Goal: Information Seeking & Learning: Learn about a topic

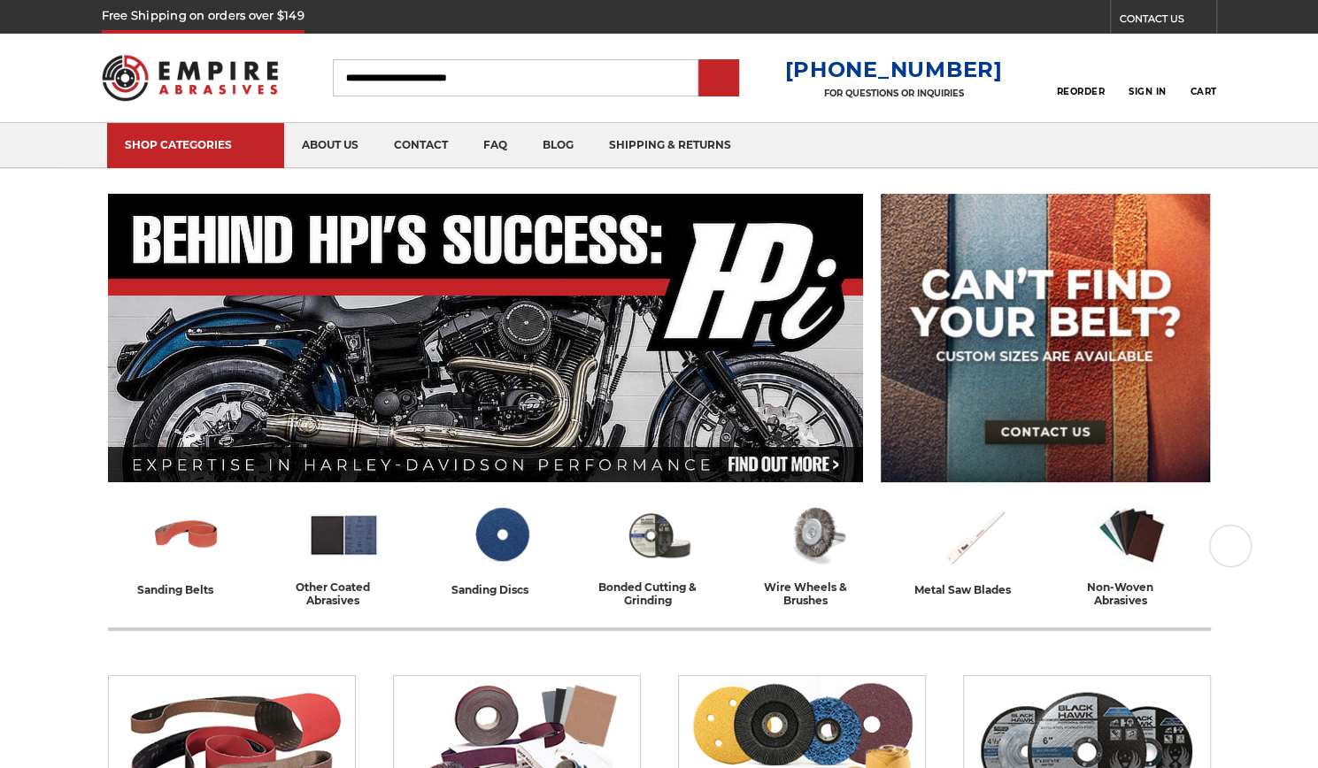
drag, startPoint x: 0, startPoint y: 0, endPoint x: 686, endPoint y: 320, distance: 756.8
click at [686, 320] on img at bounding box center [485, 338] width 755 height 289
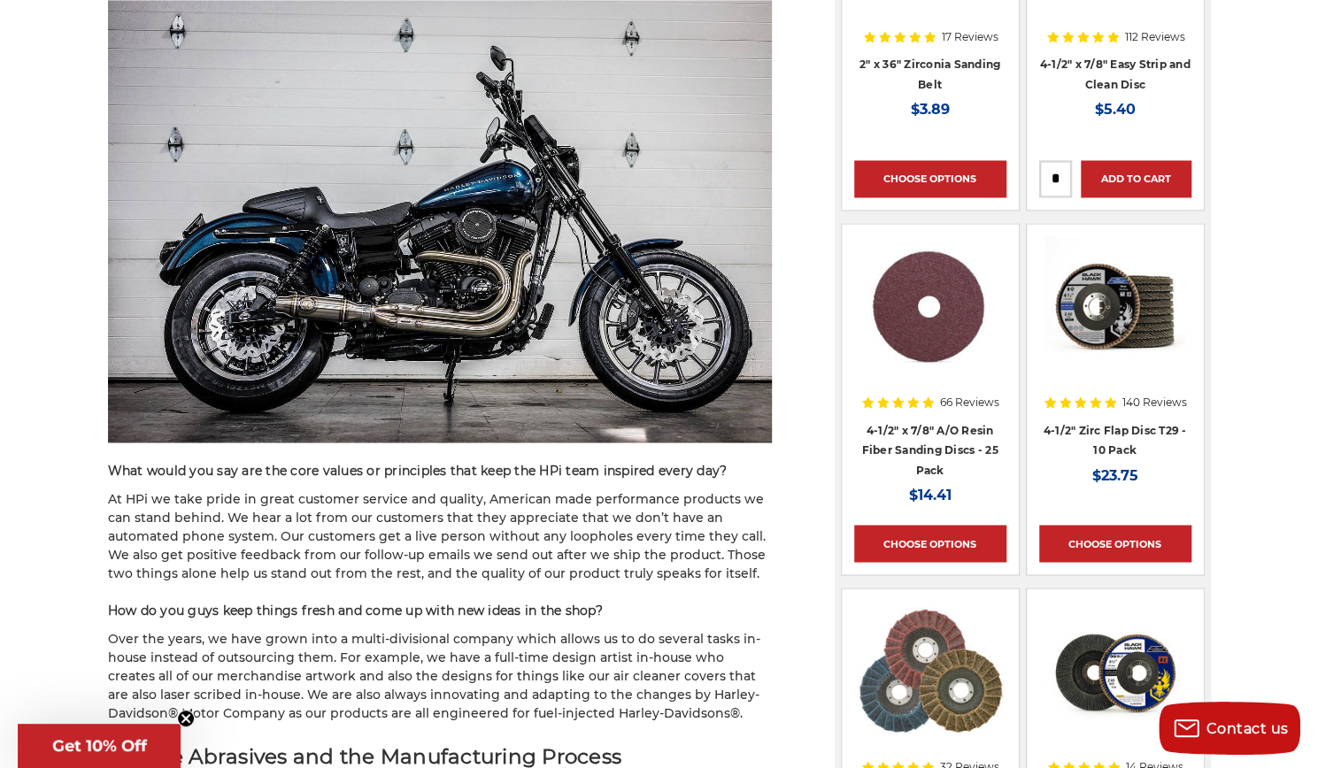
scroll to position [1700, 0]
